Goal: Information Seeking & Learning: Compare options

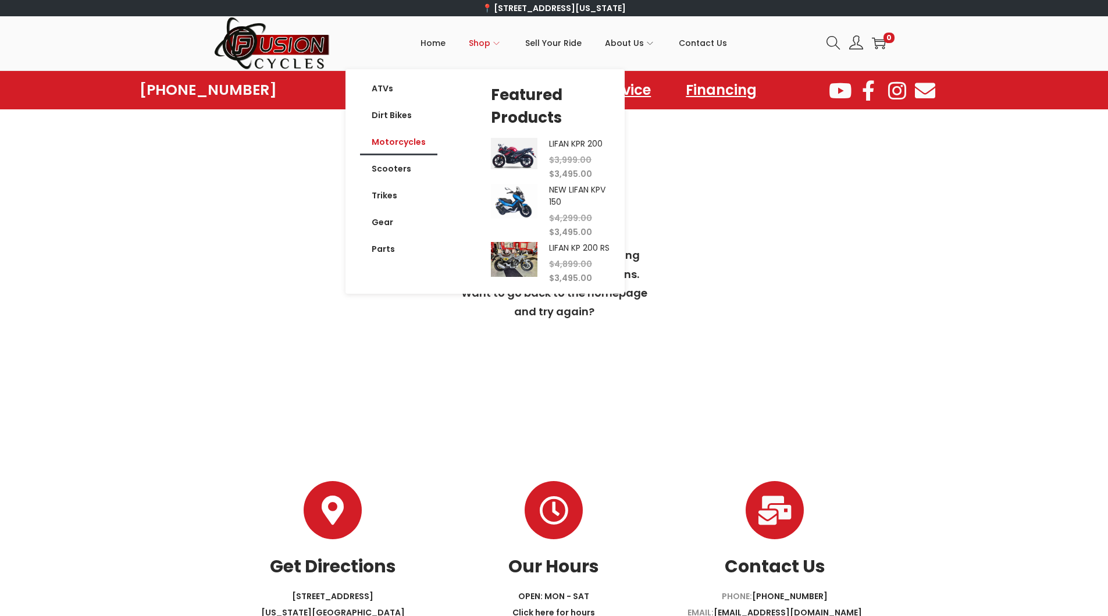
click at [410, 143] on link "Motorcycles" at bounding box center [398, 142] width 77 height 27
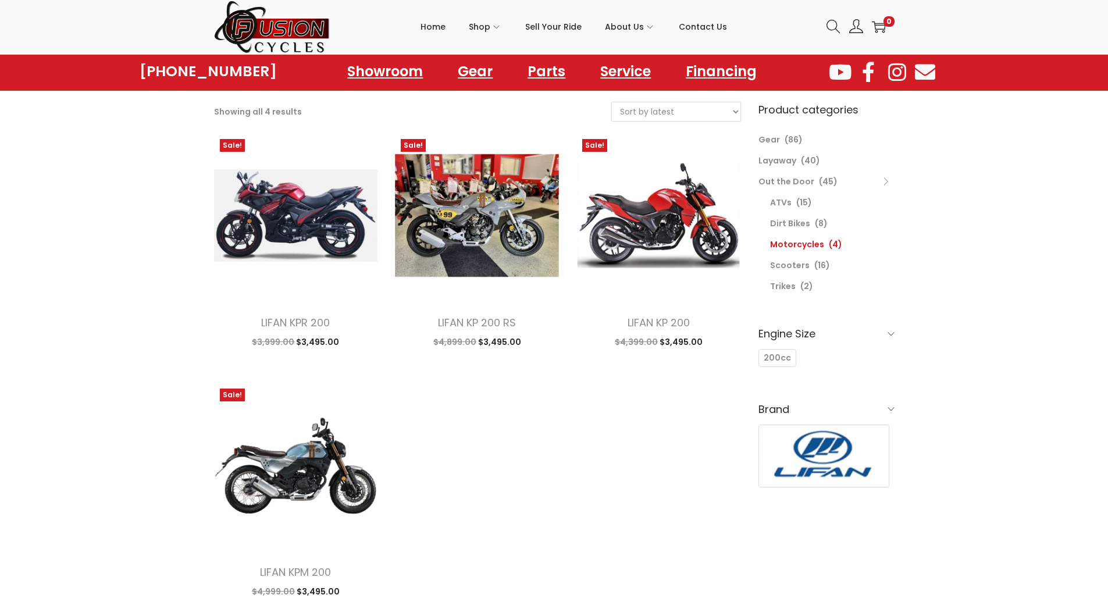
scroll to position [175, 0]
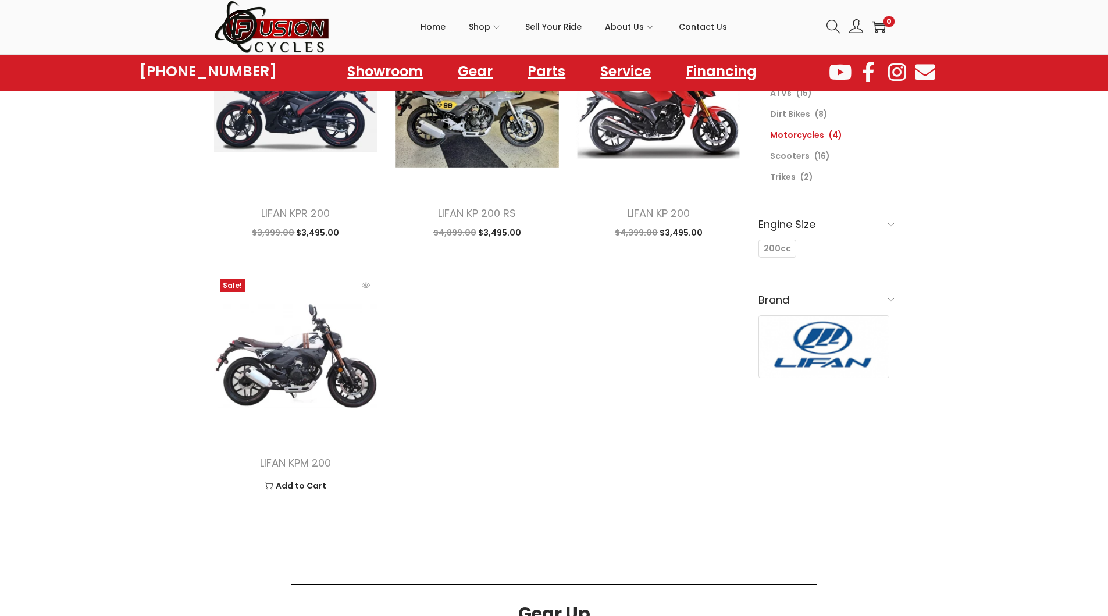
click at [297, 366] on img at bounding box center [296, 355] width 164 height 164
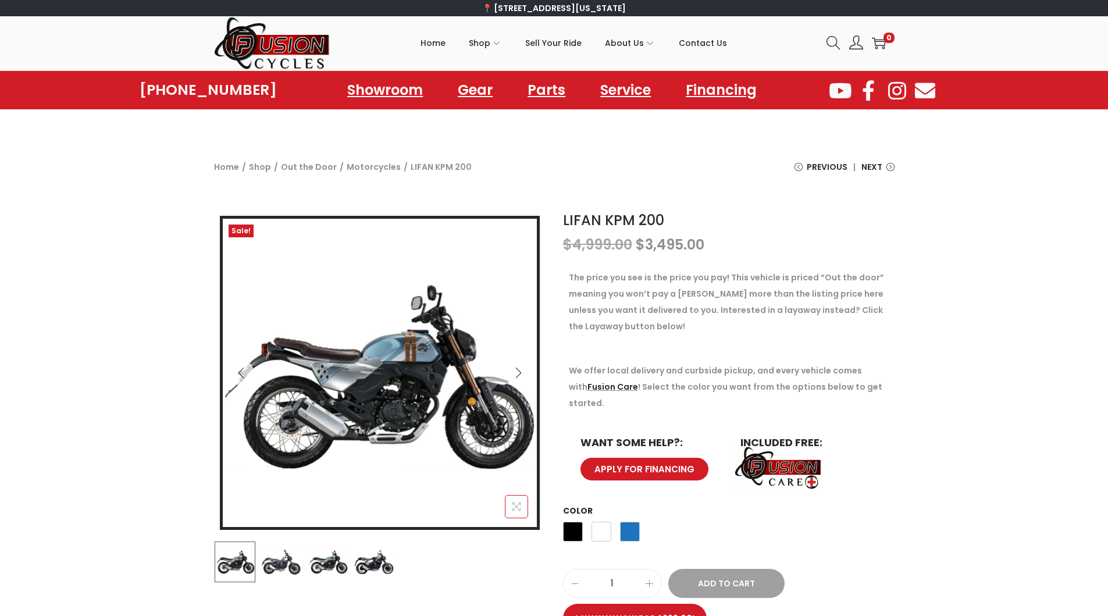
click at [511, 507] on button at bounding box center [516, 506] width 23 height 23
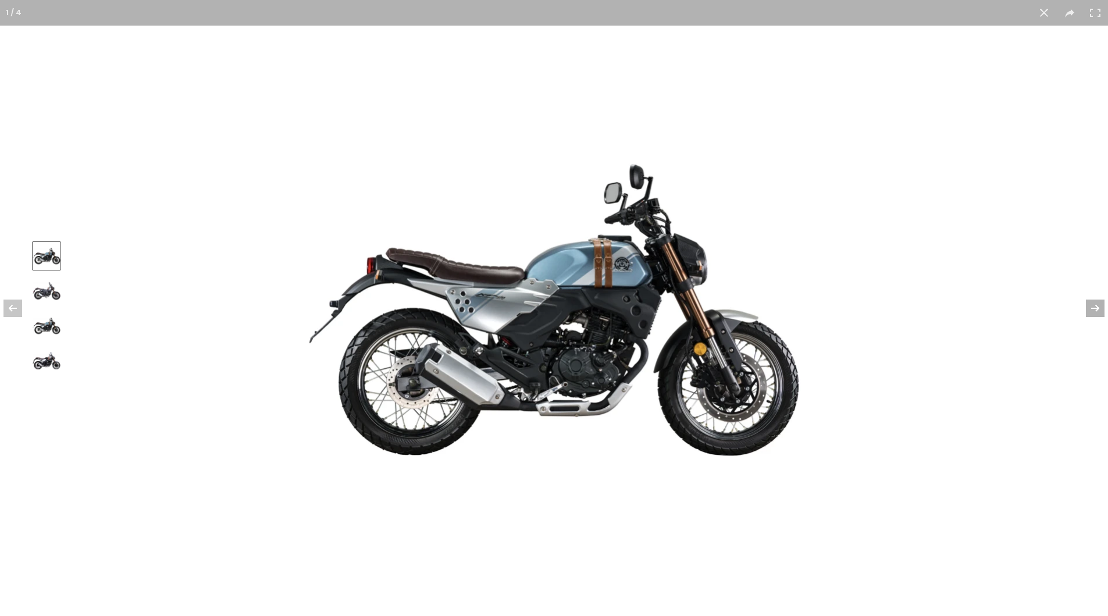
click at [1097, 309] on button at bounding box center [1087, 308] width 41 height 58
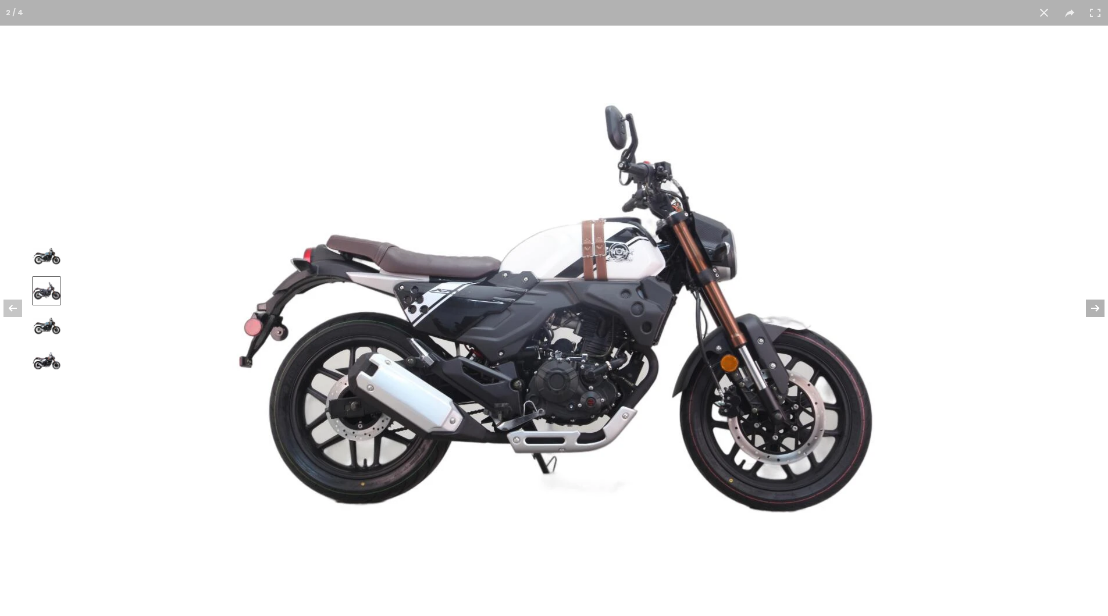
click at [1097, 309] on button at bounding box center [1087, 308] width 41 height 58
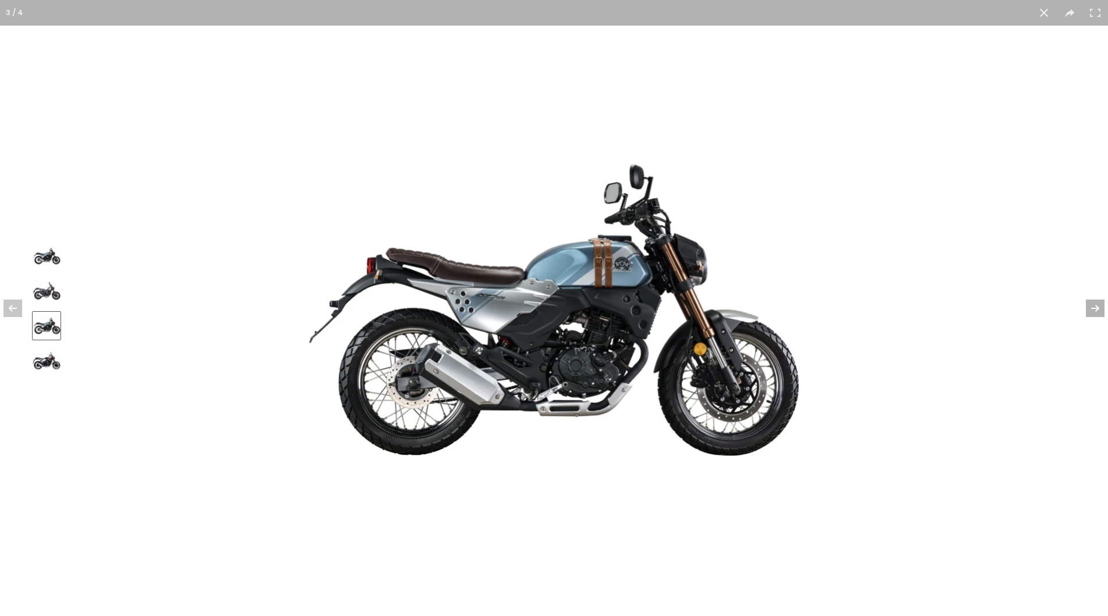
click at [1097, 309] on button at bounding box center [1087, 308] width 41 height 58
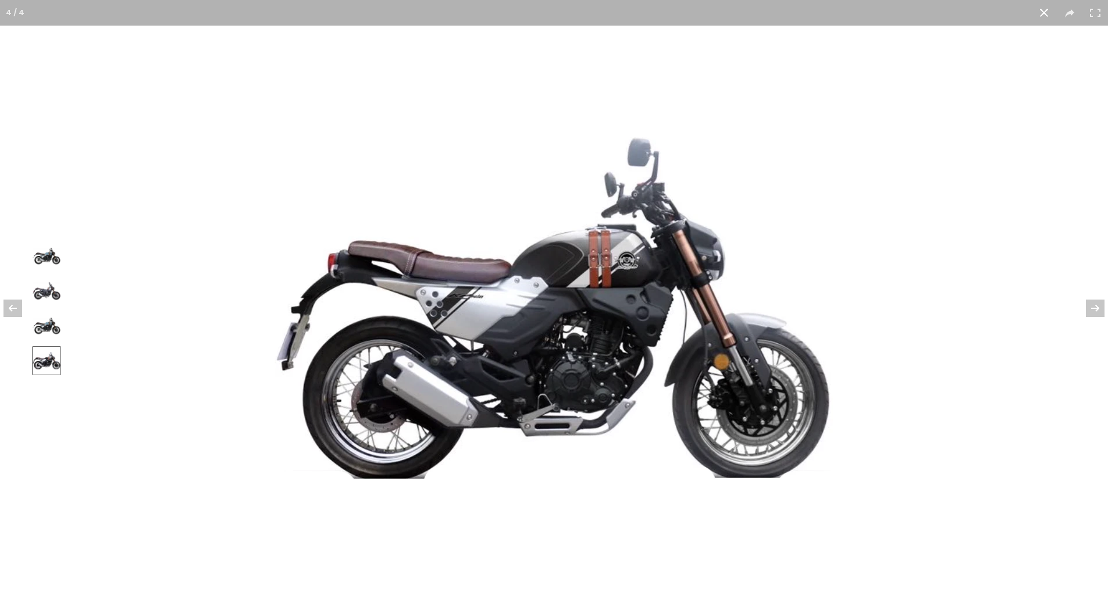
click at [1038, 13] on button at bounding box center [1044, 13] width 26 height 26
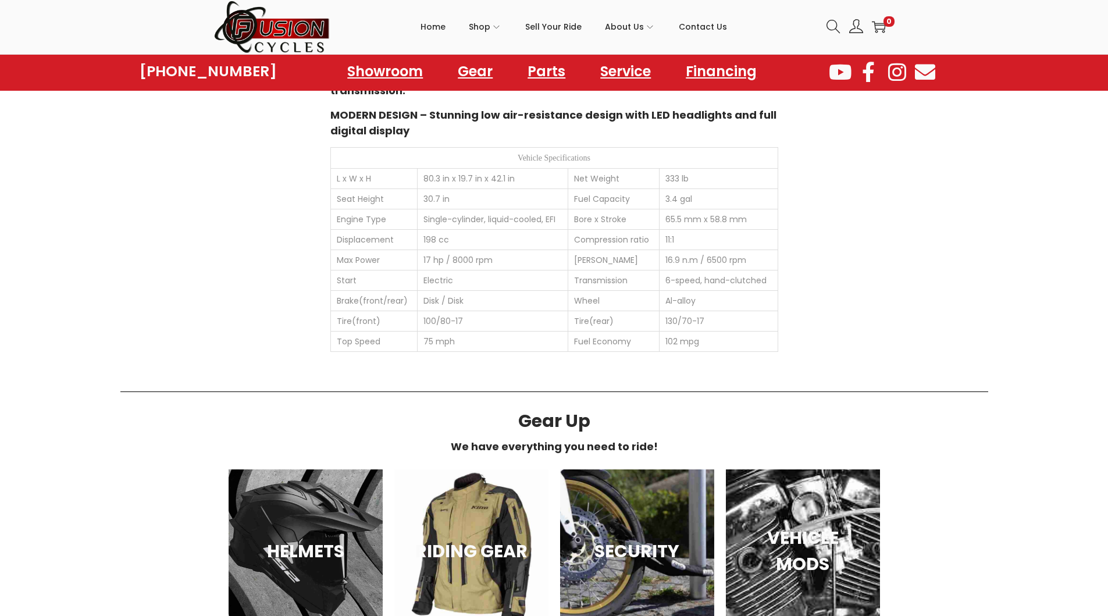
scroll to position [989, 0]
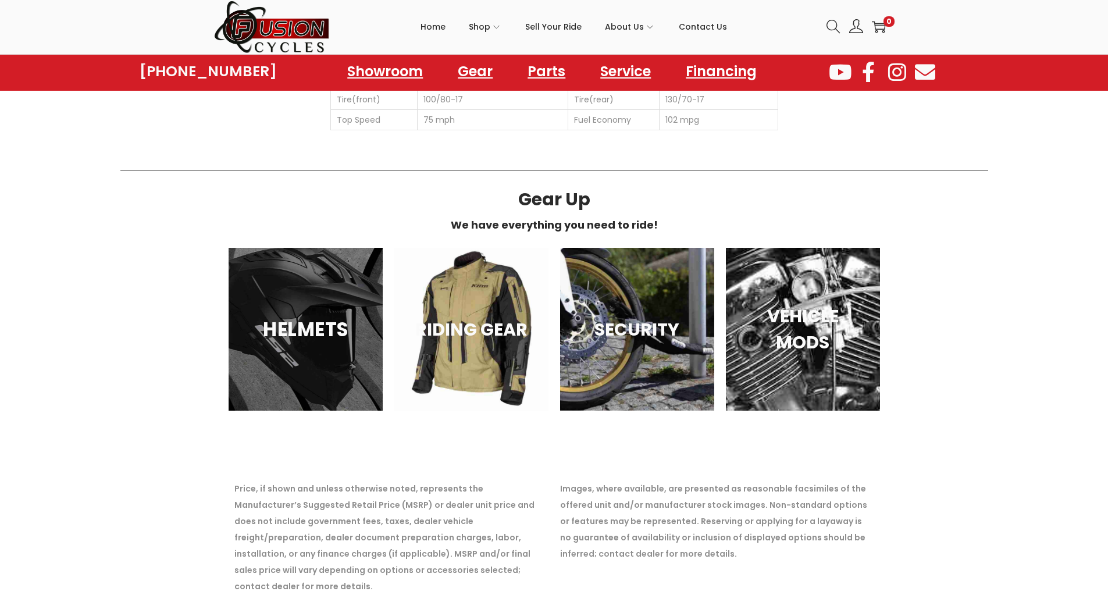
click at [304, 323] on h3 "HELMETS" at bounding box center [305, 329] width 125 height 29
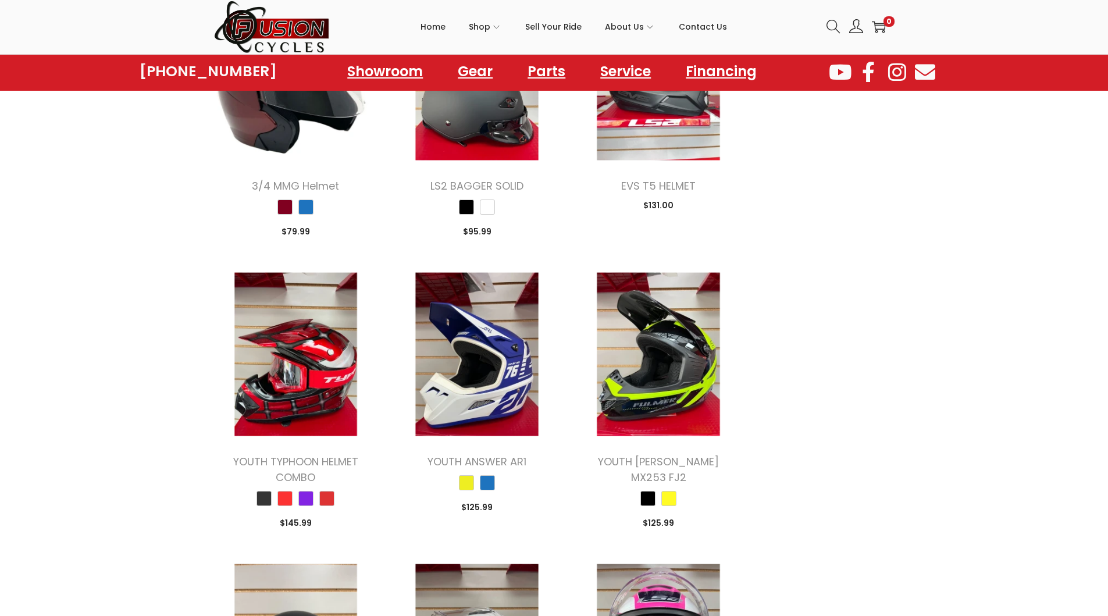
scroll to position [1396, 0]
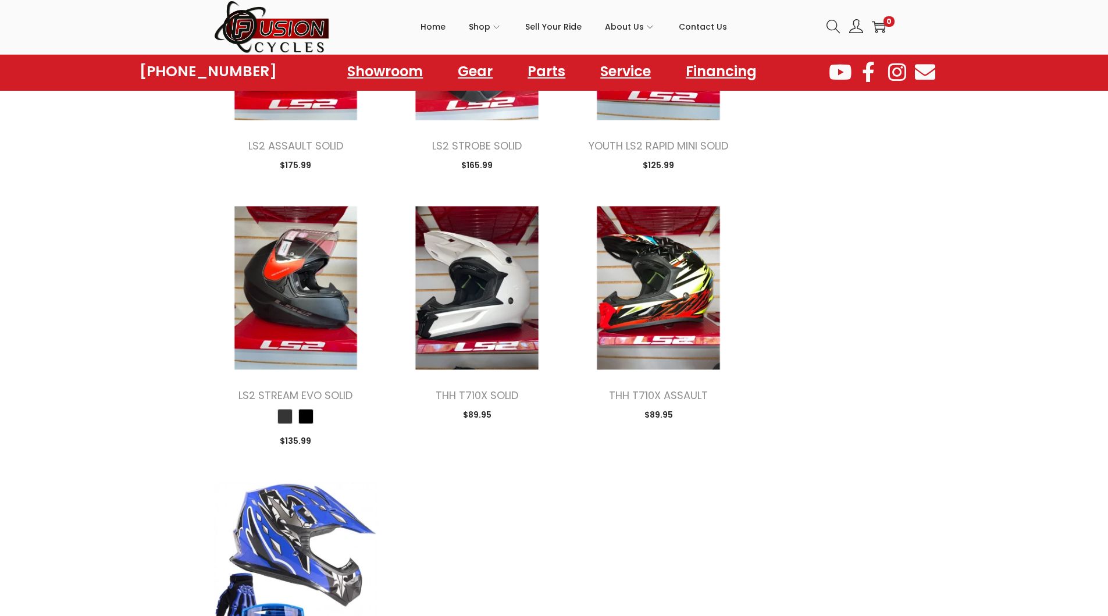
scroll to position [2501, 0]
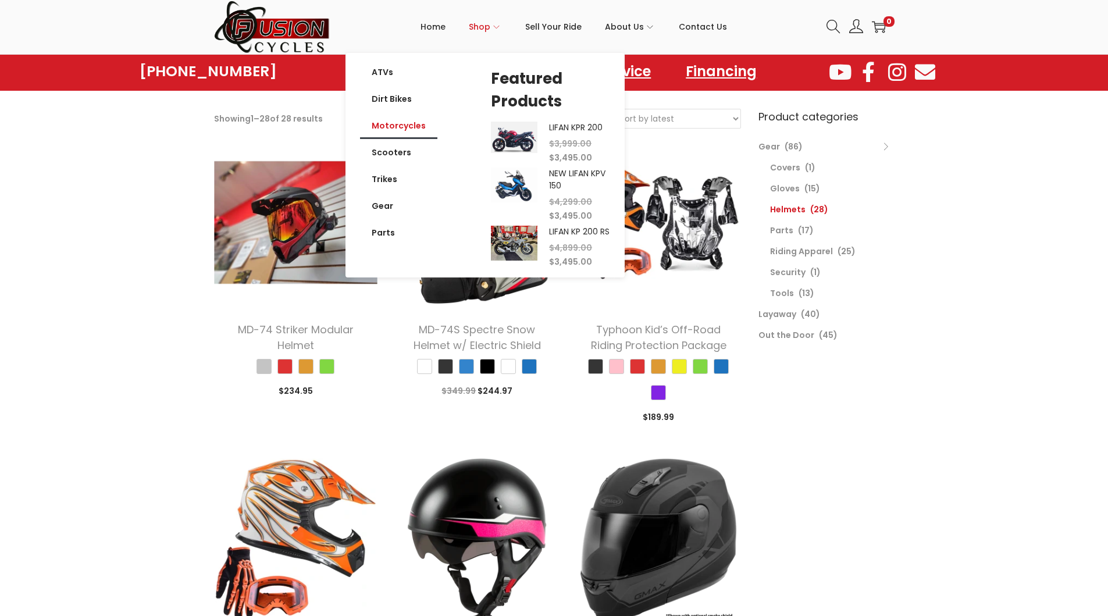
click at [389, 125] on link "Motorcycles" at bounding box center [398, 125] width 77 height 27
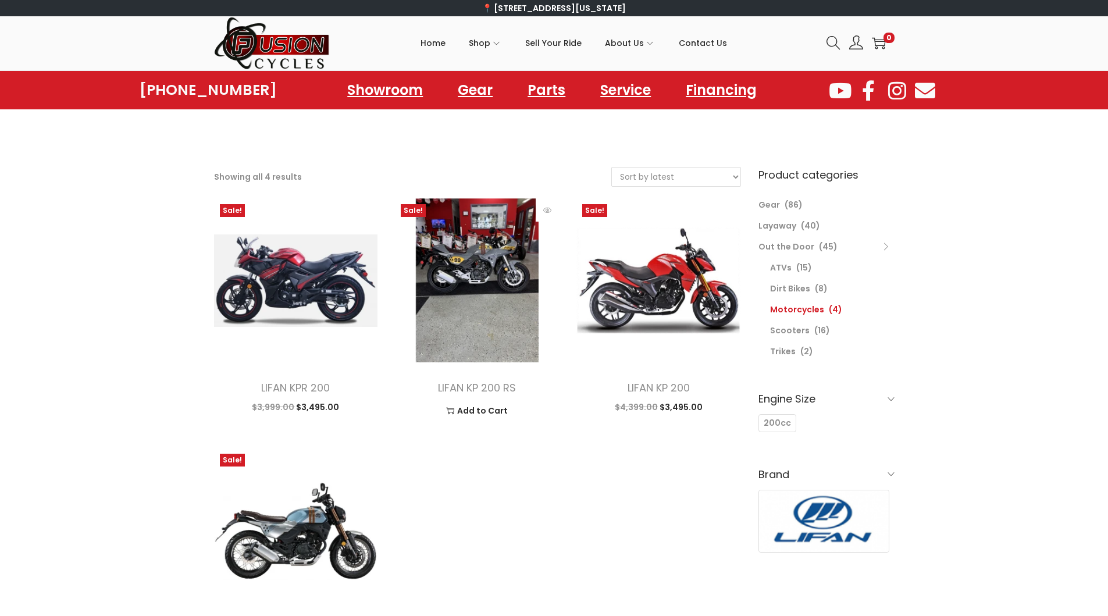
click at [453, 291] on img at bounding box center [477, 280] width 164 height 164
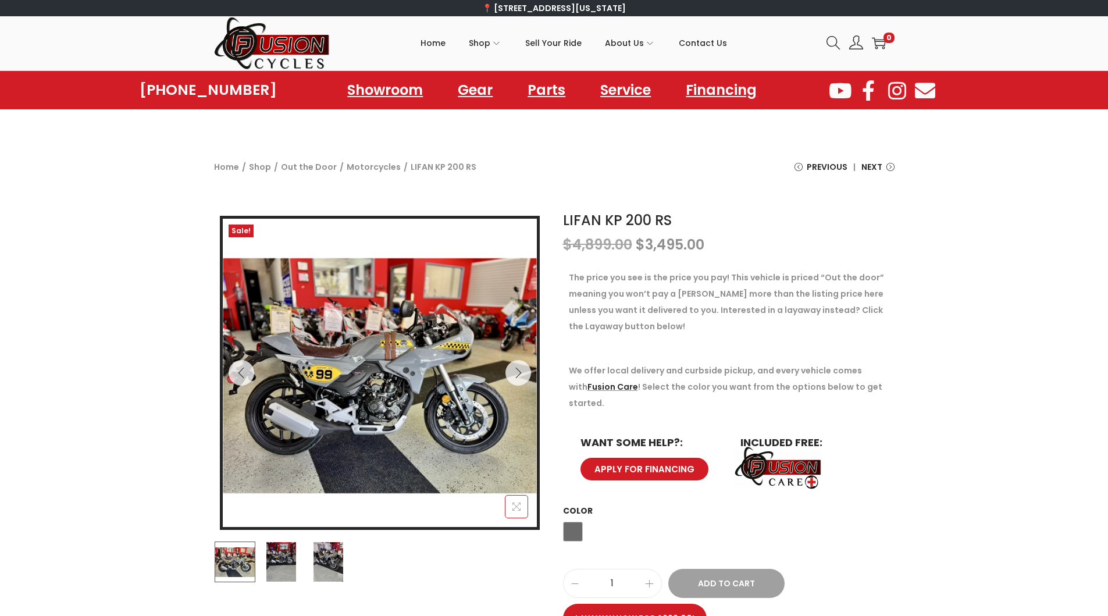
click at [517, 507] on icon at bounding box center [516, 507] width 8 height 8
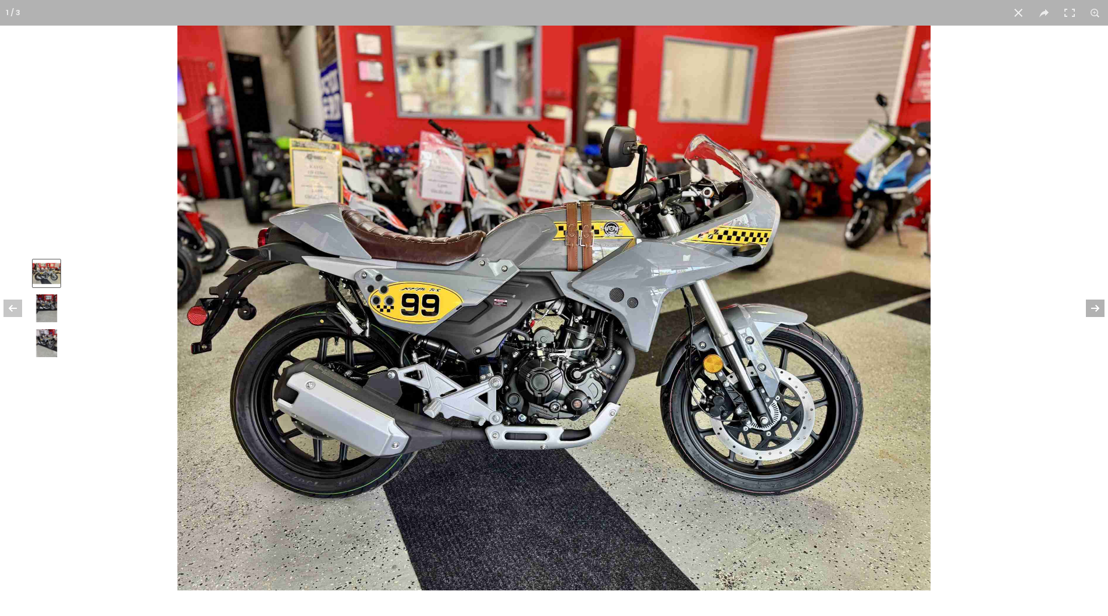
click at [1093, 307] on button at bounding box center [1087, 308] width 41 height 58
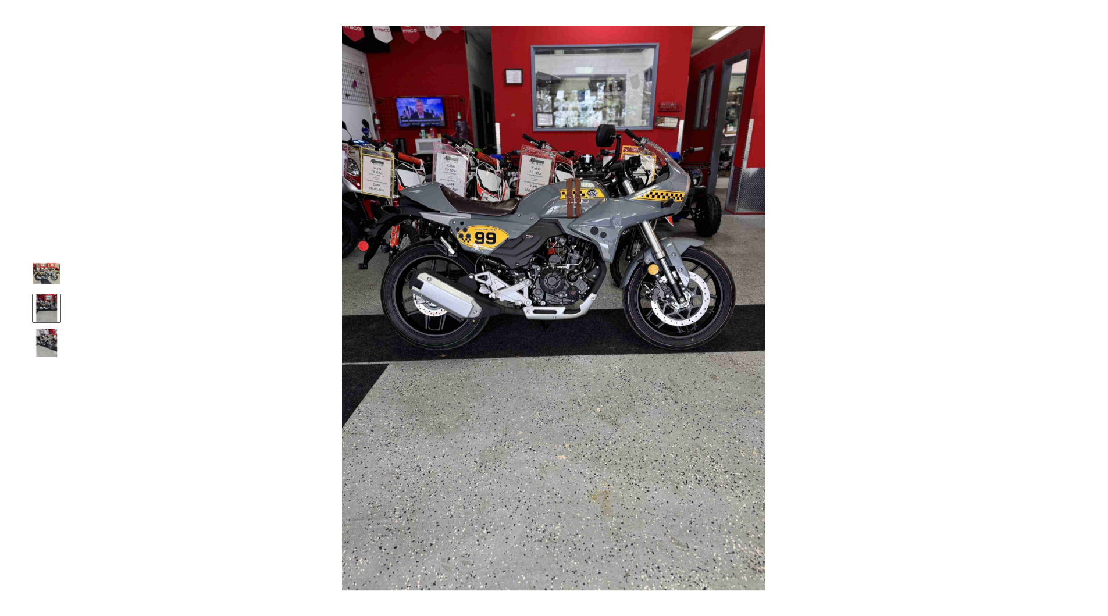
click at [1093, 307] on button at bounding box center [1087, 308] width 41 height 58
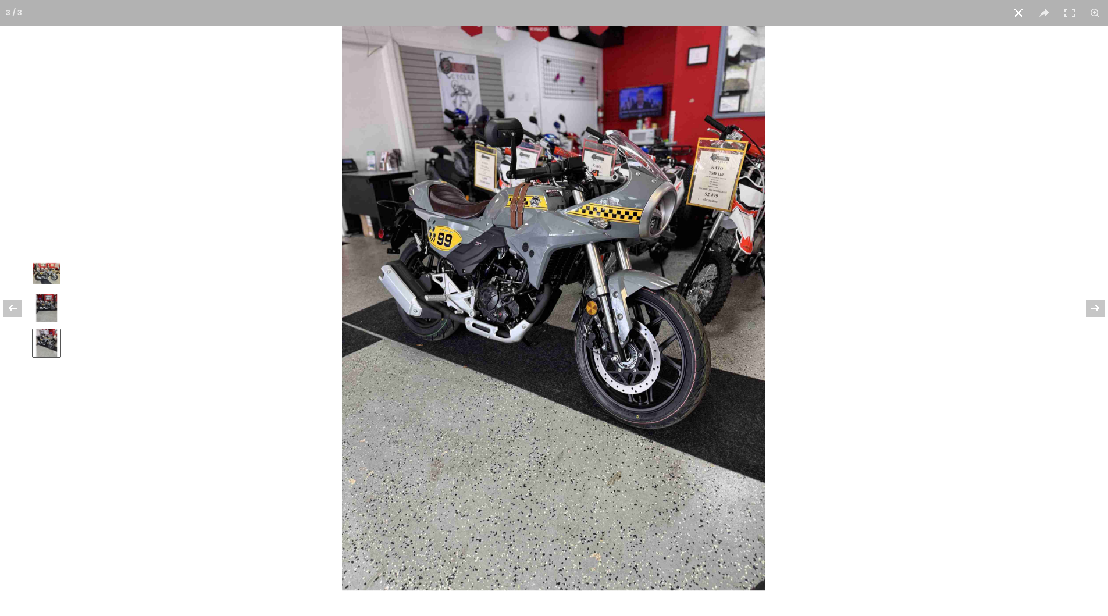
click at [1017, 14] on button at bounding box center [1019, 13] width 26 height 26
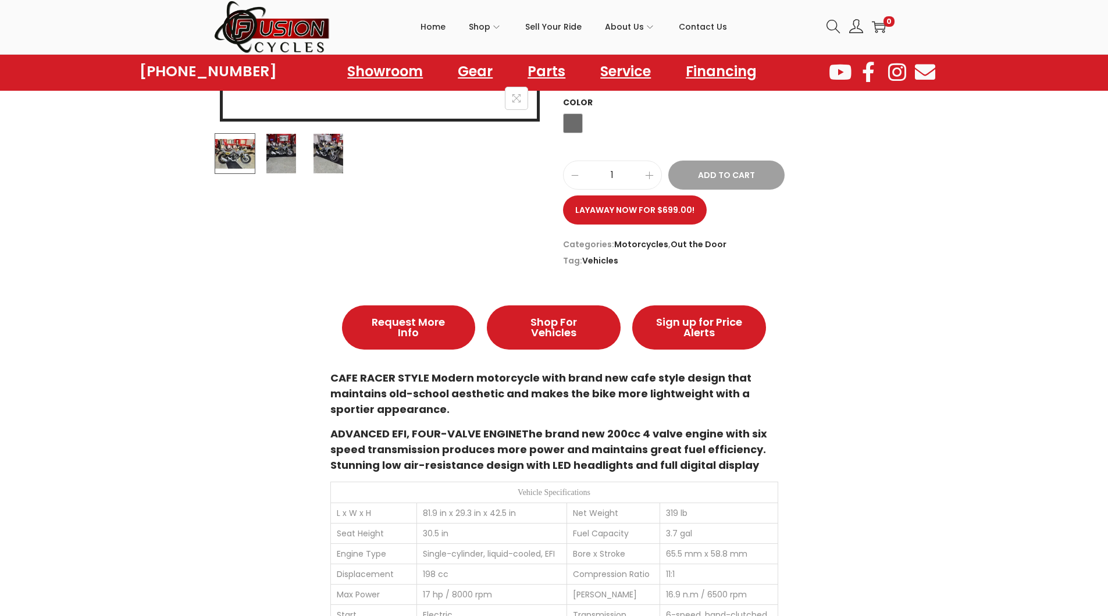
scroll to position [640, 0]
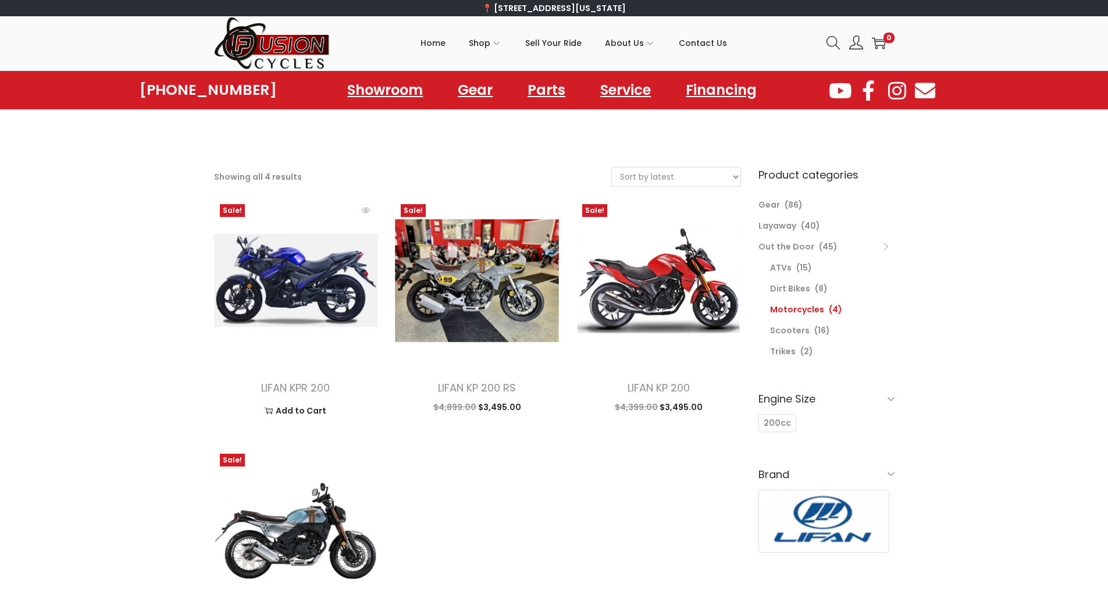
click at [301, 273] on img at bounding box center [296, 280] width 164 height 164
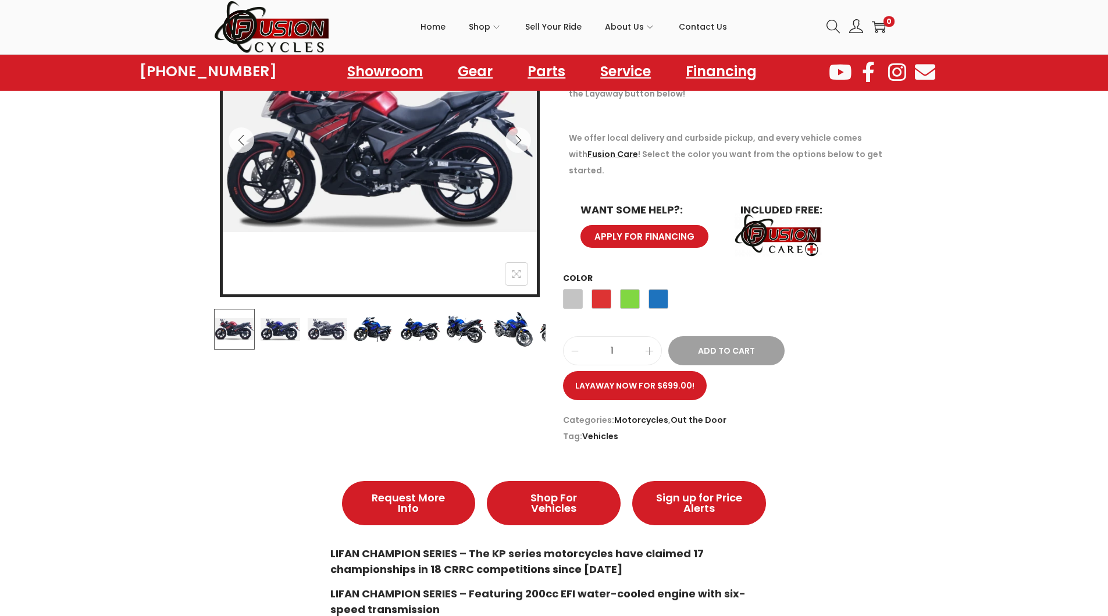
scroll to position [175, 0]
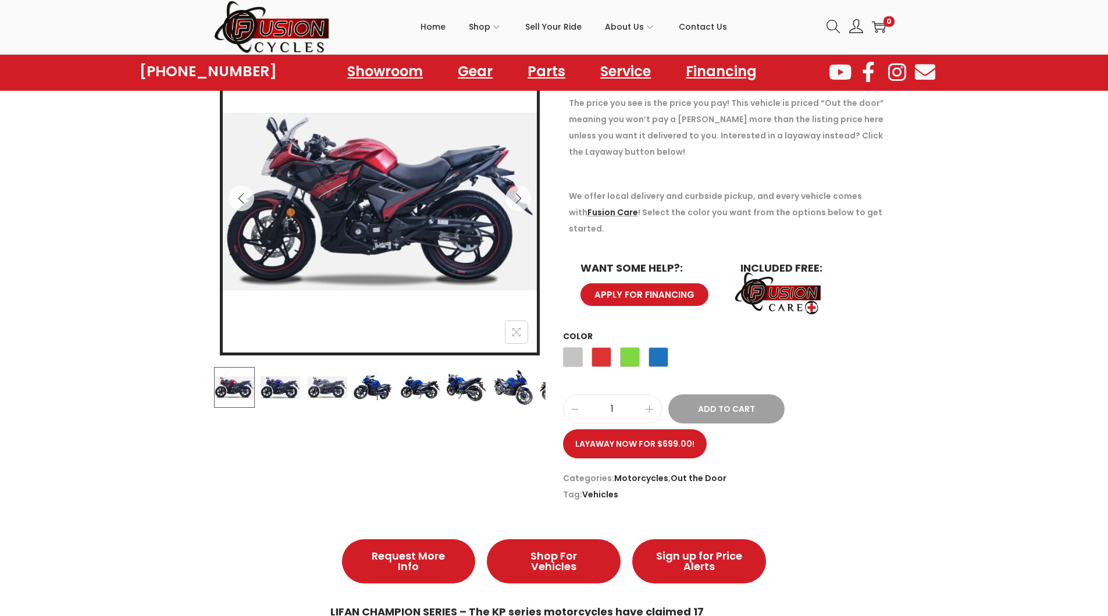
click at [277, 385] on img at bounding box center [280, 387] width 41 height 41
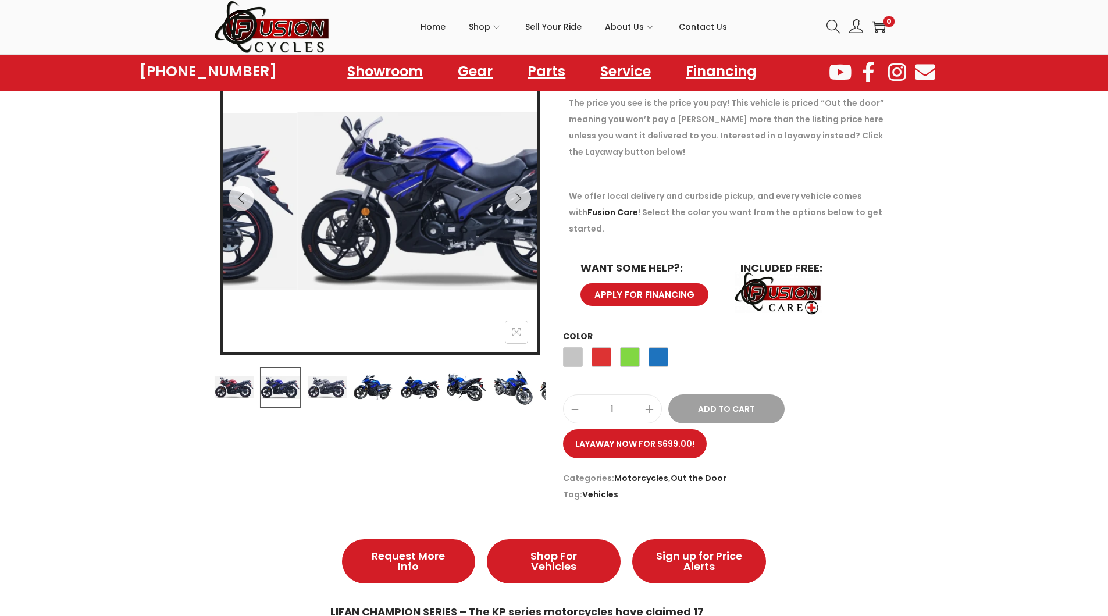
click at [321, 392] on img at bounding box center [327, 387] width 41 height 41
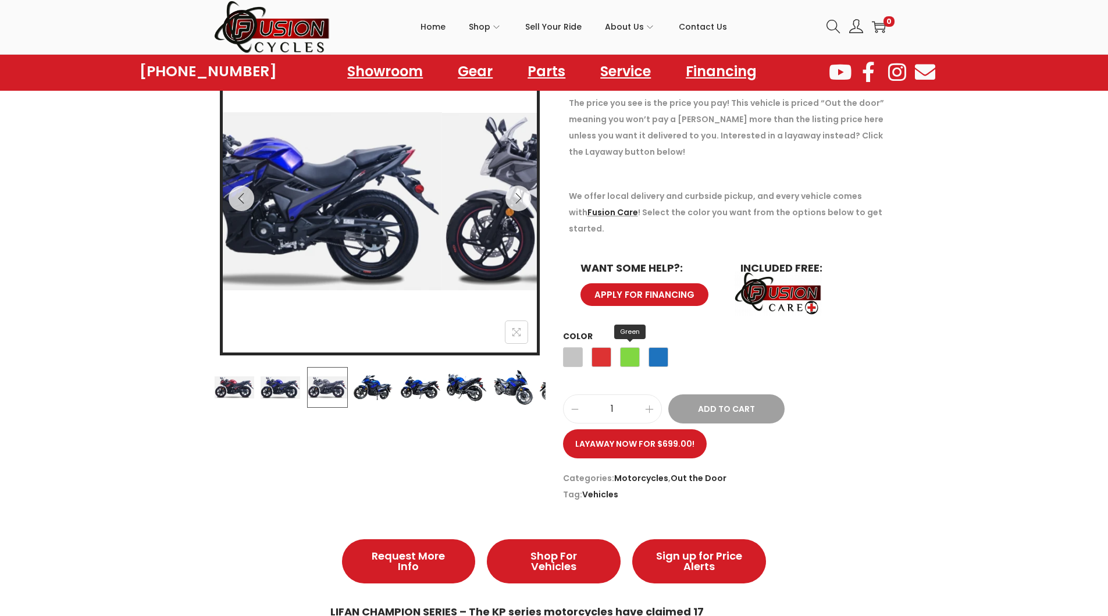
click at [636, 347] on span "Green" at bounding box center [630, 357] width 20 height 20
